Goal: Check status: Check status

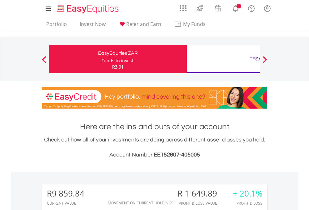
scroll to position [60, 98]
click at [102, 59] on div "Funds to invest:" at bounding box center [118, 61] width 33 height 6
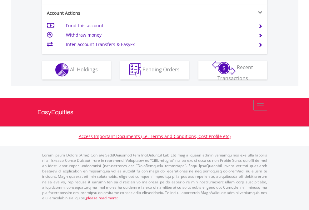
scroll to position [585, 0]
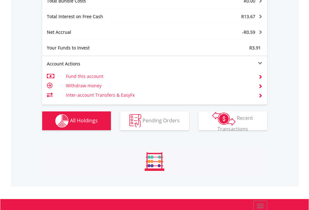
scroll to position [733, 0]
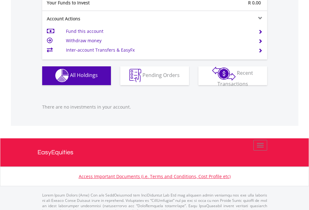
scroll to position [619, 0]
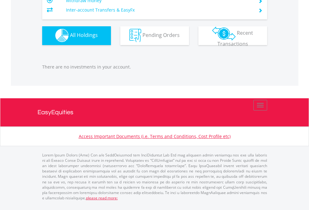
scroll to position [619, 0]
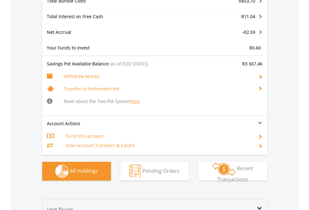
scroll to position [770, 0]
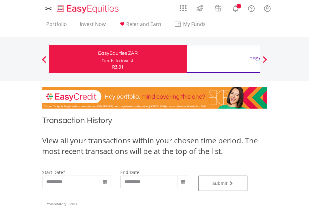
type input "**********"
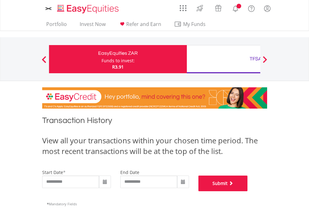
click at [248, 191] on button "Submit" at bounding box center [223, 183] width 49 height 16
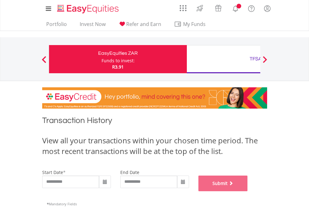
scroll to position [254, 0]
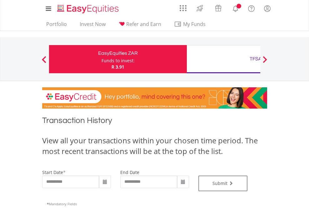
click at [224, 59] on div "TFSA" at bounding box center [256, 58] width 130 height 9
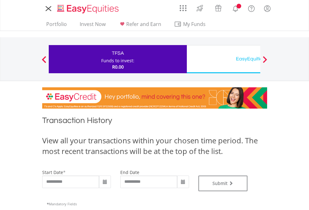
type input "**********"
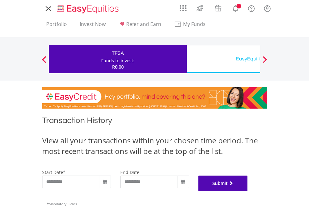
click at [248, 191] on button "Submit" at bounding box center [223, 183] width 49 height 16
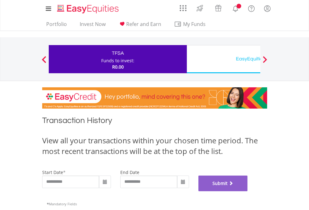
scroll to position [254, 0]
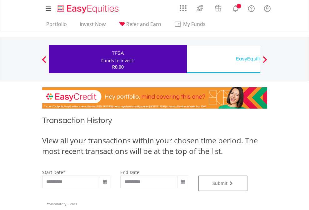
click at [224, 59] on div "EasyEquities USD" at bounding box center [256, 58] width 130 height 9
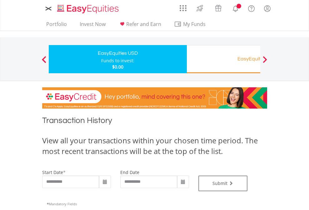
type input "**********"
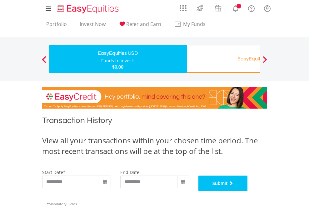
click at [248, 191] on button "Submit" at bounding box center [223, 183] width 49 height 16
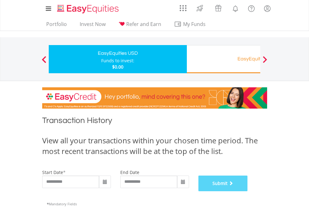
scroll to position [254, 0]
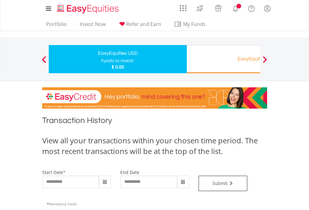
click at [224, 59] on div "EasyEquities RA" at bounding box center [256, 58] width 130 height 9
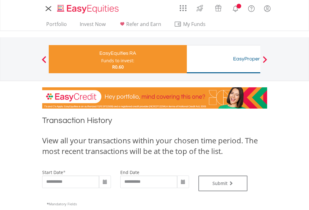
type input "**********"
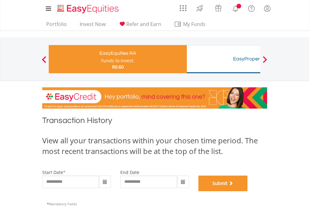
click at [248, 191] on button "Submit" at bounding box center [223, 183] width 49 height 16
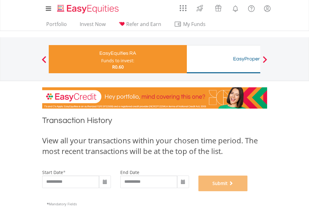
scroll to position [254, 0]
